Goal: Navigation & Orientation: Find specific page/section

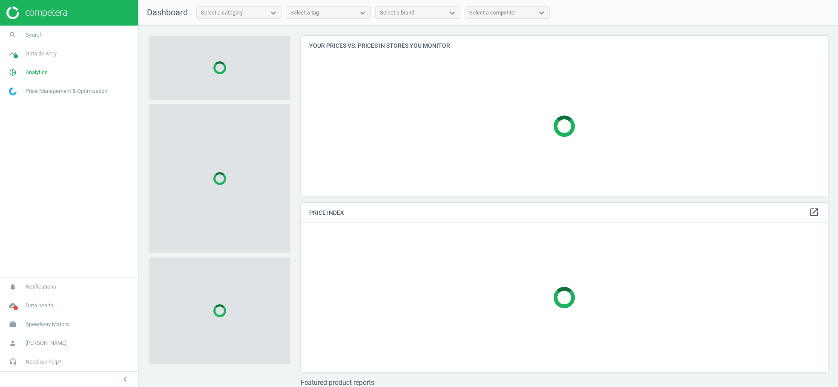
scroll to position [175, 535]
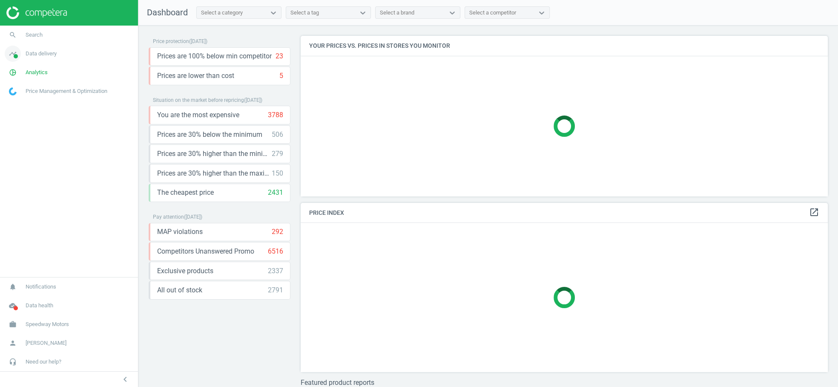
click at [46, 56] on span "Data delivery" at bounding box center [41, 54] width 31 height 8
click at [34, 149] on span "Scanning configuration" at bounding box center [34, 149] width 50 height 7
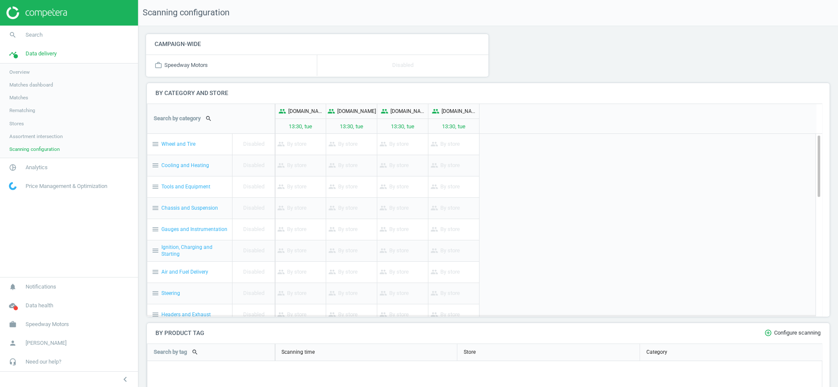
click at [19, 69] on span "Overview" at bounding box center [19, 72] width 20 height 7
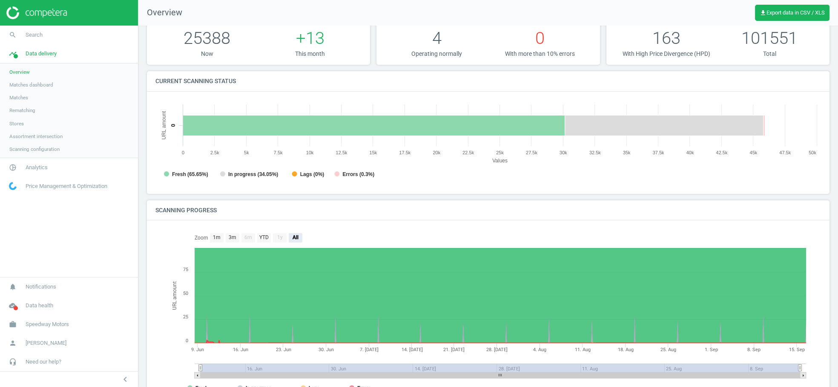
scroll to position [53, 0]
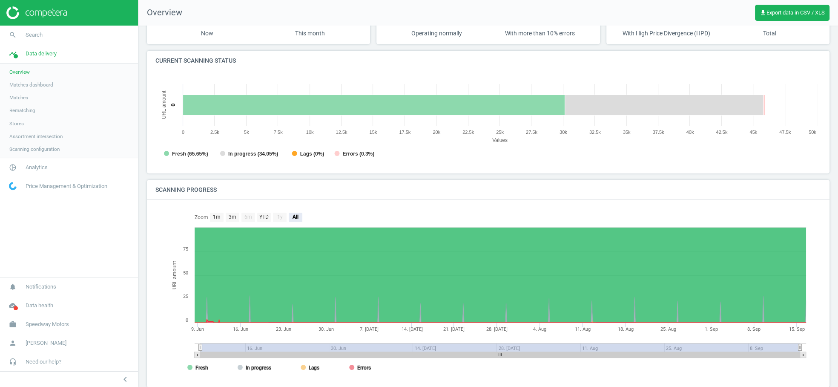
click at [45, 149] on span "Scanning configuration" at bounding box center [34, 149] width 50 height 7
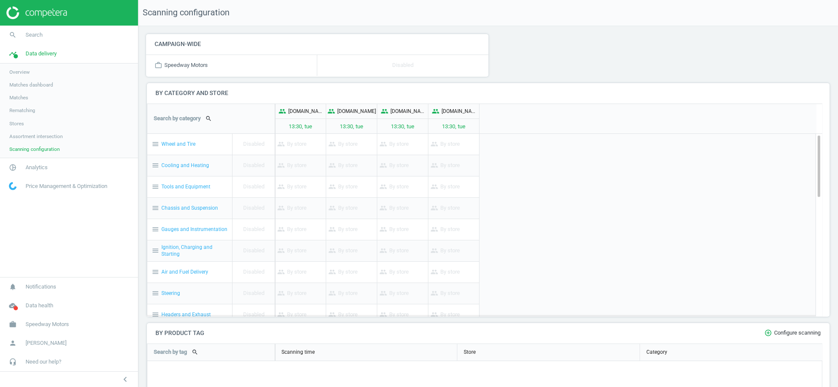
click at [20, 133] on span "Assortment intersection" at bounding box center [35, 136] width 53 height 7
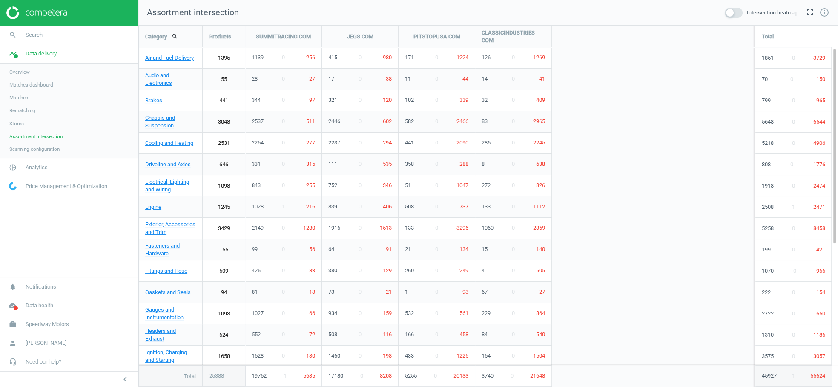
scroll to position [376, 714]
